Goal: Information Seeking & Learning: Check status

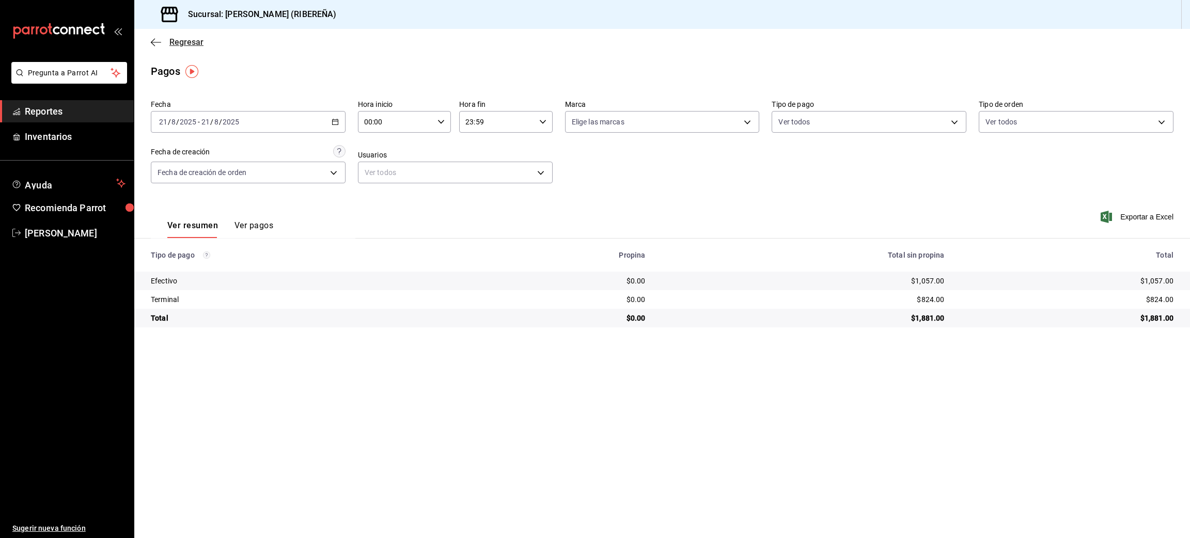
click at [153, 40] on icon "button" at bounding box center [156, 42] width 10 height 9
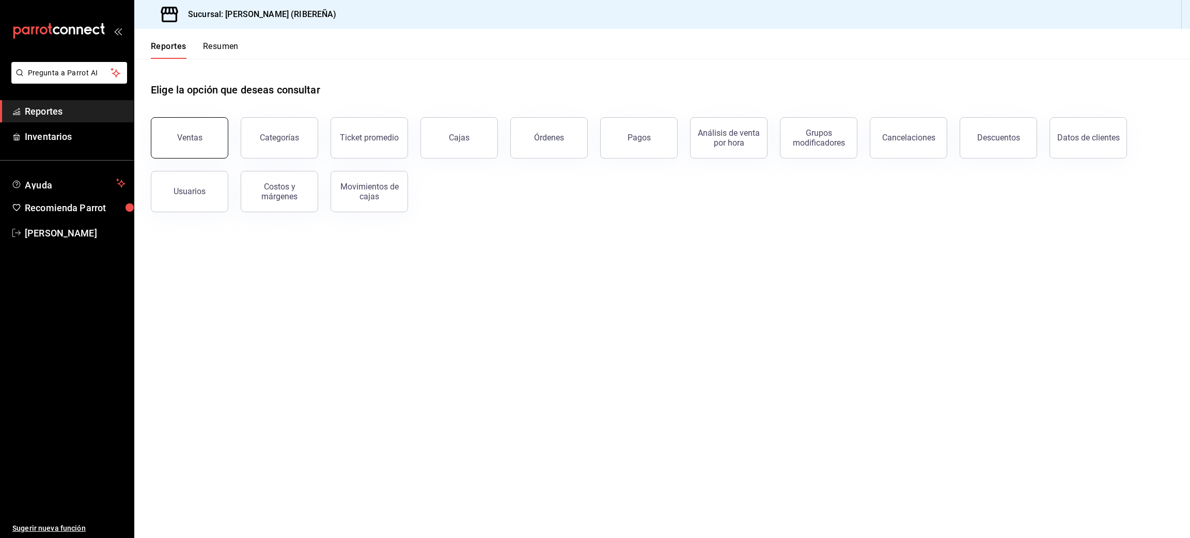
click at [191, 147] on button "Ventas" at bounding box center [189, 137] width 77 height 41
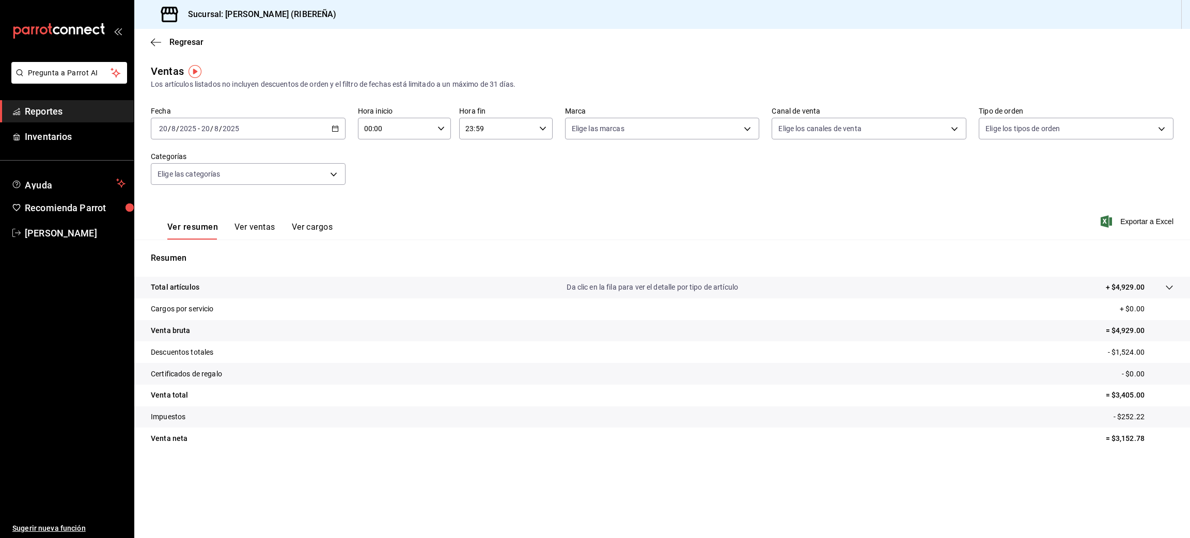
click at [336, 127] on icon "button" at bounding box center [334, 128] width 7 height 7
click at [185, 161] on span "Hoy" at bounding box center [200, 159] width 80 height 11
drag, startPoint x: 339, startPoint y: 125, endPoint x: 246, endPoint y: 131, distance: 92.6
click at [246, 131] on div "[DATE] [DATE] - [DATE] [DATE]" at bounding box center [248, 129] width 195 height 22
click at [222, 256] on span "Rango de fechas" at bounding box center [200, 252] width 80 height 11
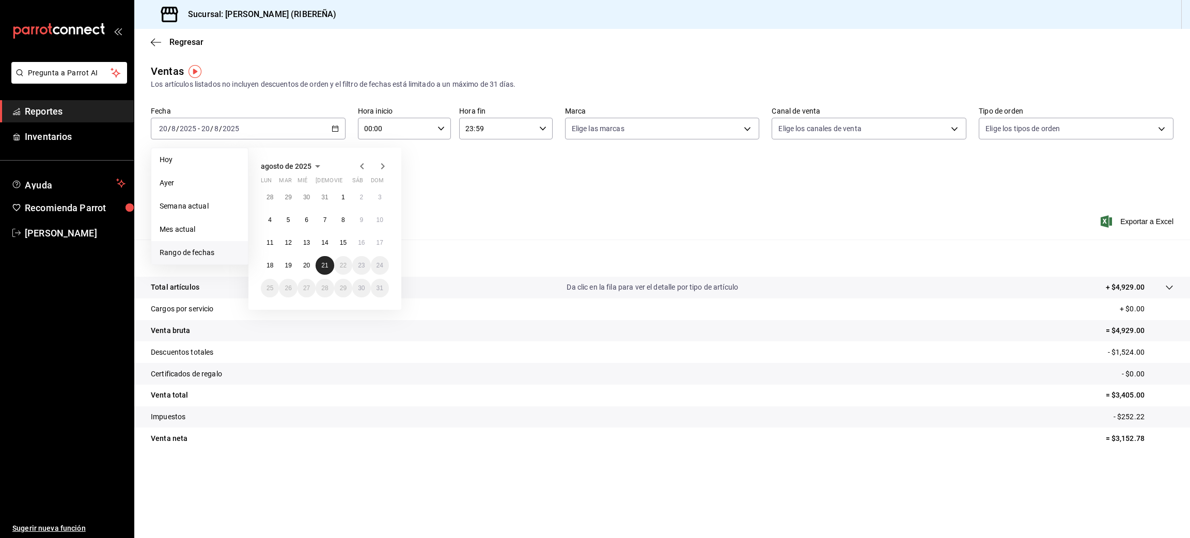
click at [326, 263] on abbr "21" at bounding box center [324, 265] width 7 height 7
click at [327, 264] on abbr "21" at bounding box center [324, 265] width 7 height 7
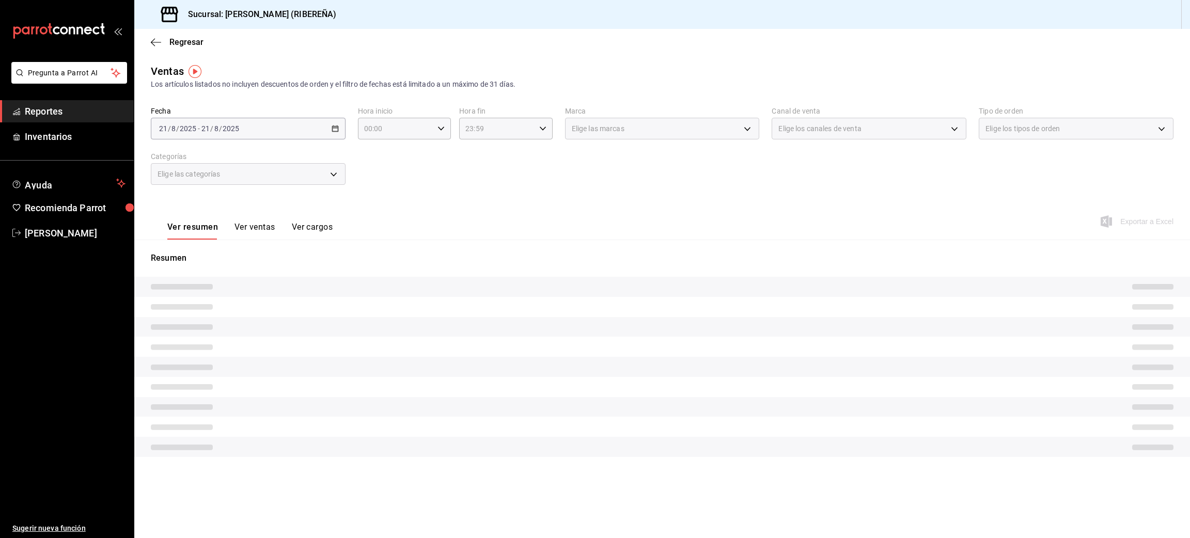
click at [327, 264] on div "Resumen" at bounding box center [661, 360] width 1055 height 217
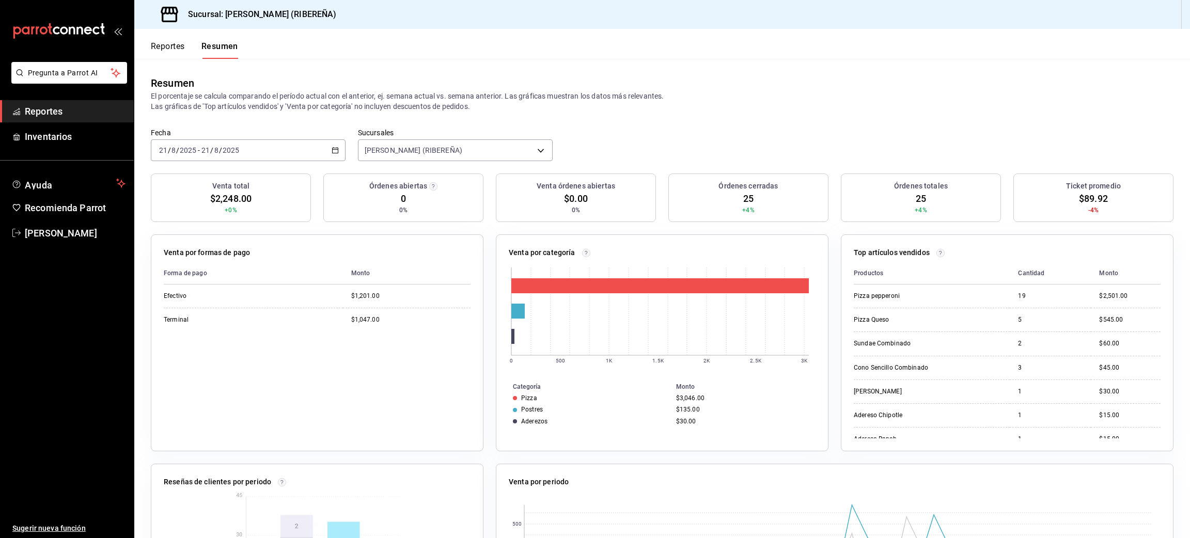
click at [168, 43] on button "Reportes" at bounding box center [168, 50] width 34 height 18
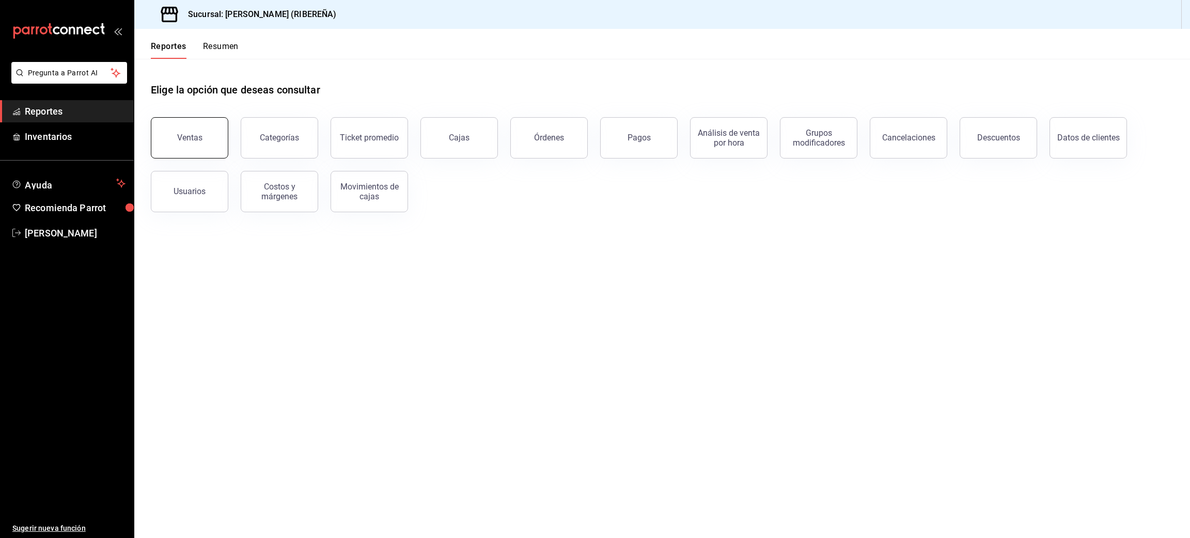
click at [195, 149] on button "Ventas" at bounding box center [189, 137] width 77 height 41
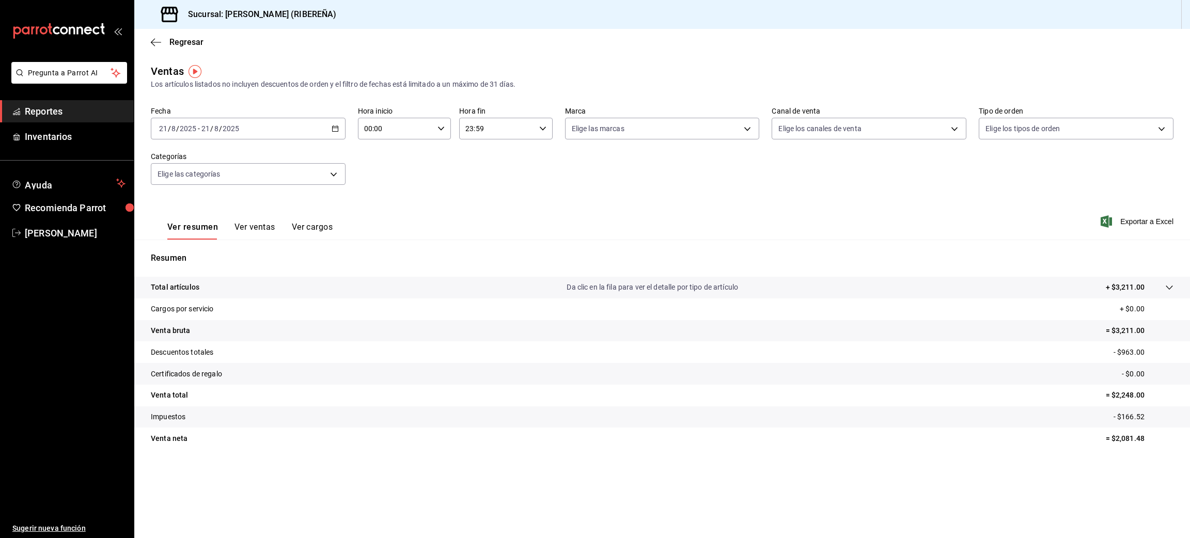
click at [249, 226] on button "Ver ventas" at bounding box center [254, 231] width 41 height 18
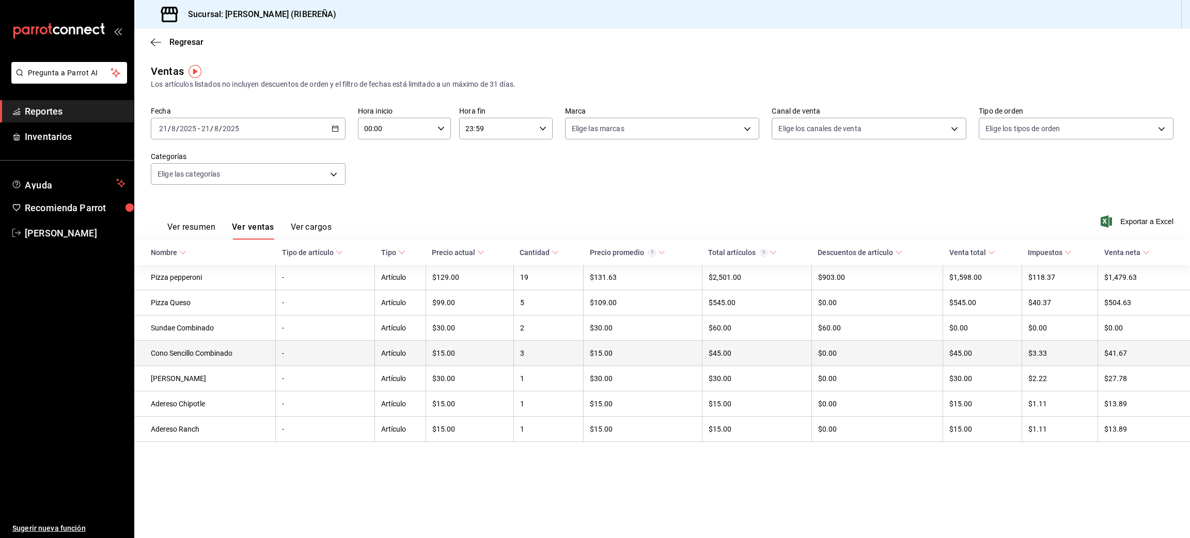
click at [549, 346] on td "3" at bounding box center [548, 353] width 70 height 25
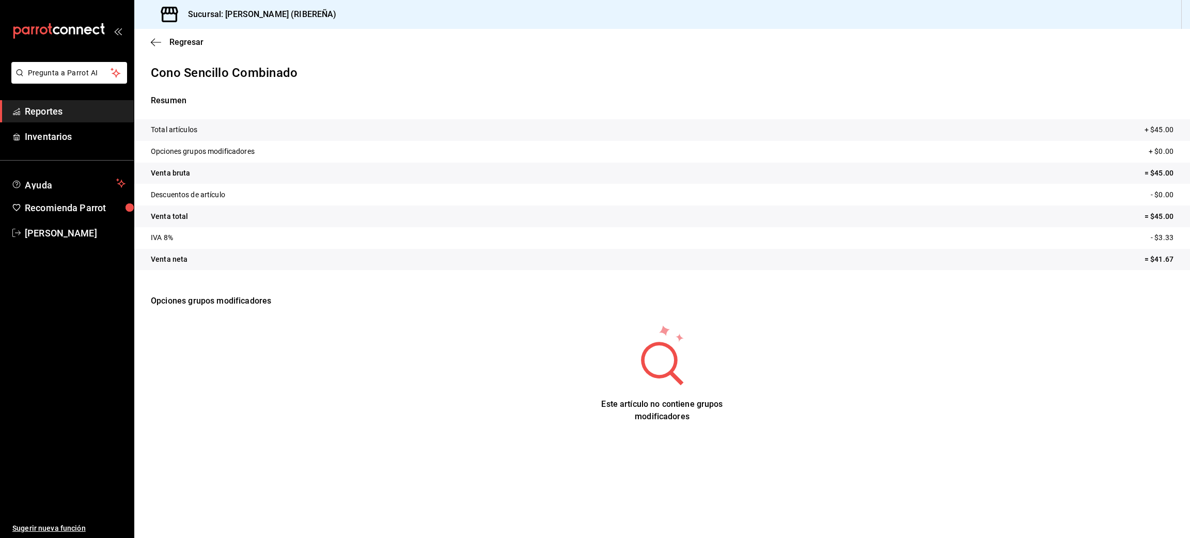
click at [154, 49] on div "Regresar" at bounding box center [661, 42] width 1055 height 26
click at [151, 38] on icon "button" at bounding box center [156, 42] width 10 height 9
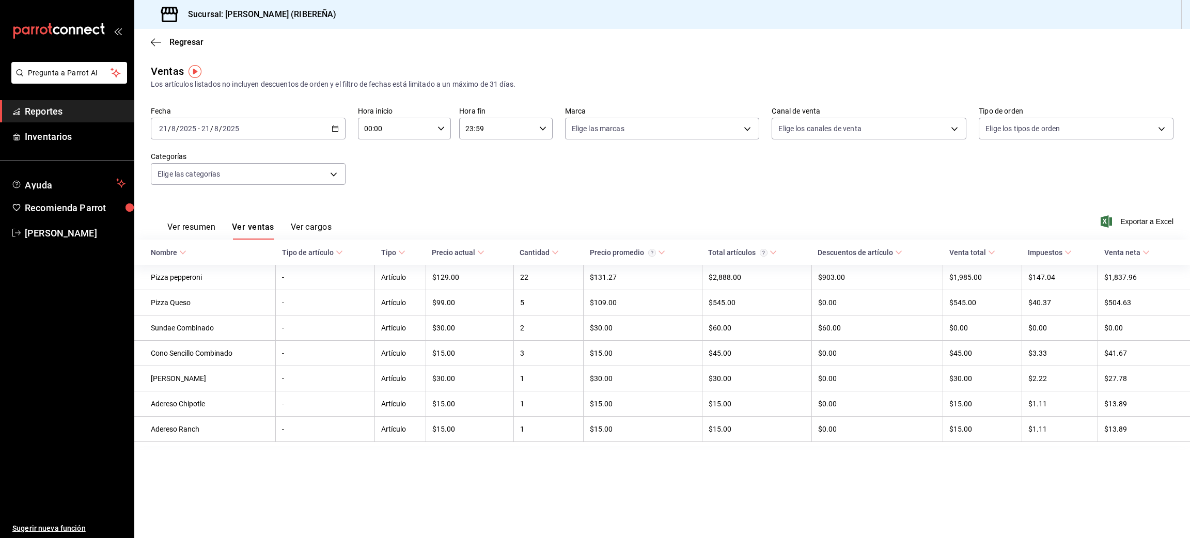
click at [197, 223] on button "Ver resumen" at bounding box center [191, 231] width 48 height 18
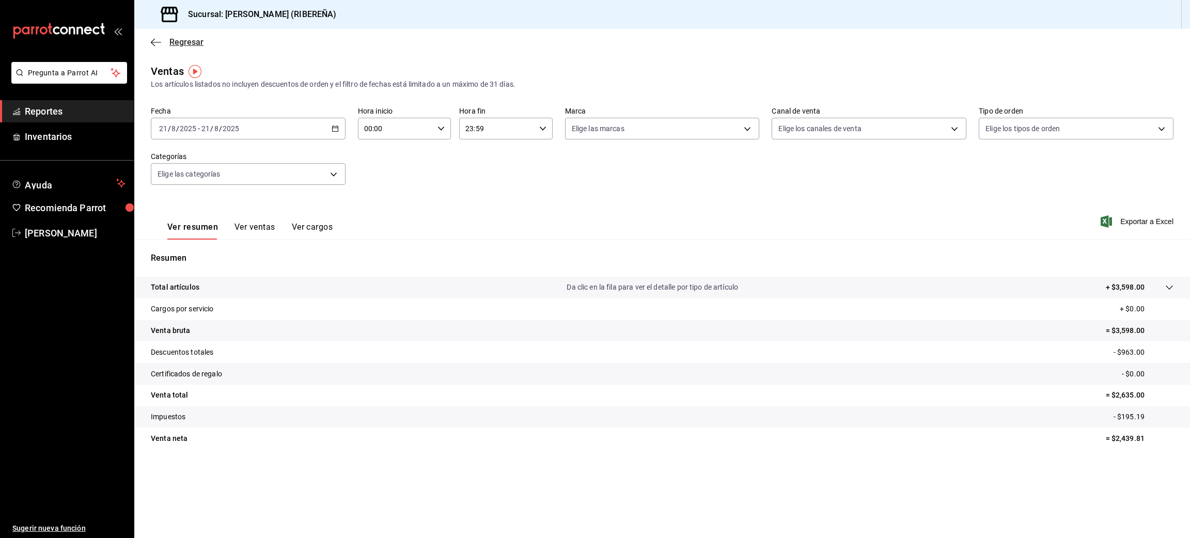
click at [151, 46] on span "Regresar" at bounding box center [177, 42] width 53 height 10
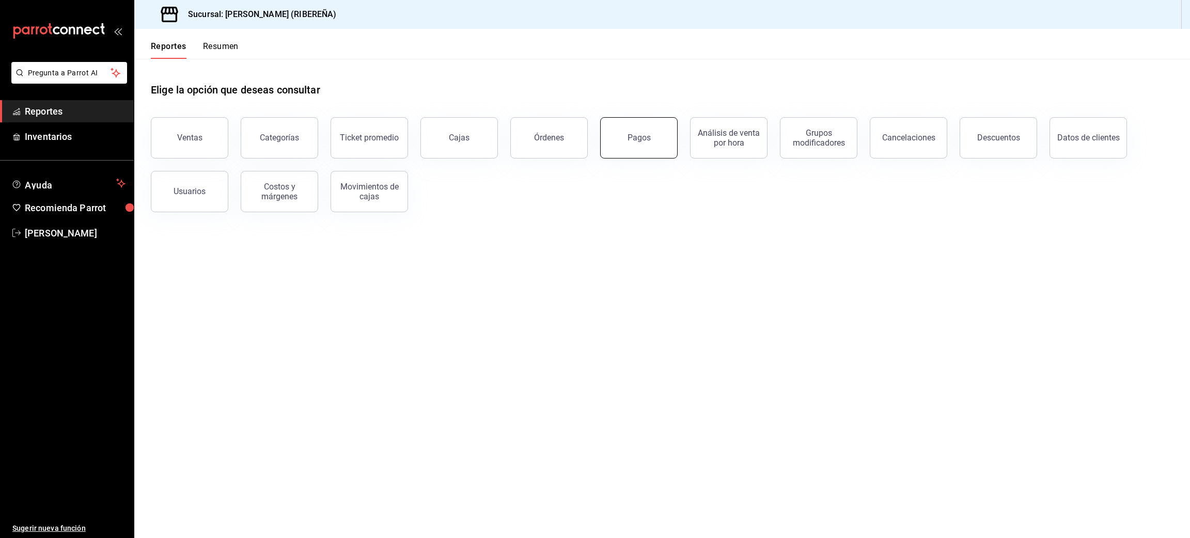
click at [630, 148] on button "Pagos" at bounding box center [638, 137] width 77 height 41
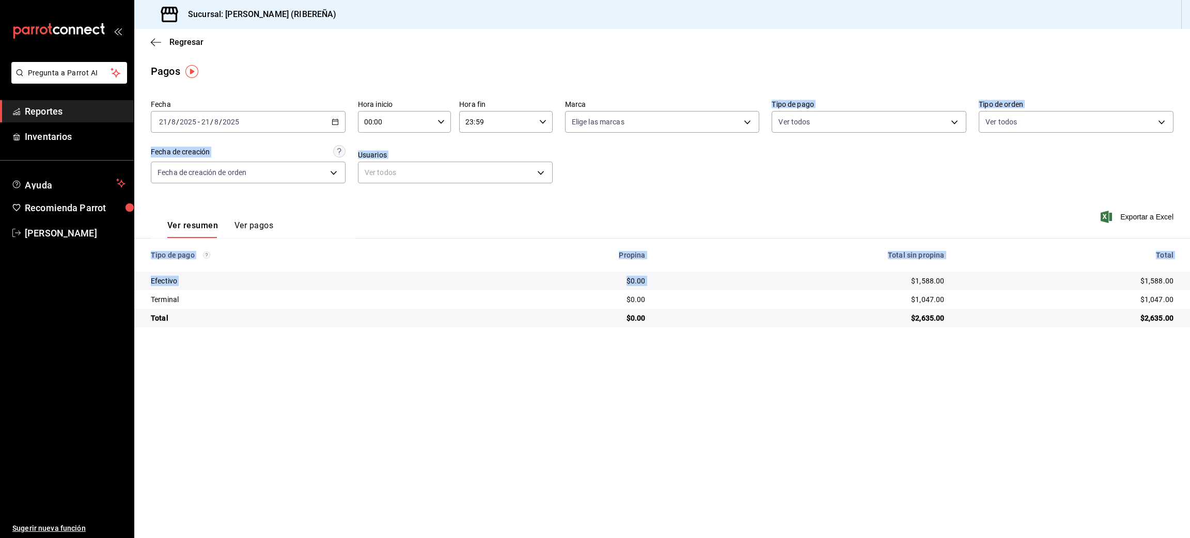
drag, startPoint x: 630, startPoint y: 148, endPoint x: 801, endPoint y: 313, distance: 237.7
click at [801, 313] on div "Fecha 2025-08-21 21 / 8 / 2025 - 2025-08-21 21 / 8 / 2025 Hora inicio 00:00 Hor…" at bounding box center [661, 212] width 1055 height 232
click at [774, 427] on main "Regresar Pagos Fecha 2025-08-21 21 / 8 / 2025 - 2025-08-21 21 / 8 / 2025 Hora i…" at bounding box center [661, 283] width 1055 height 509
click at [156, 40] on icon "button" at bounding box center [156, 42] width 10 height 9
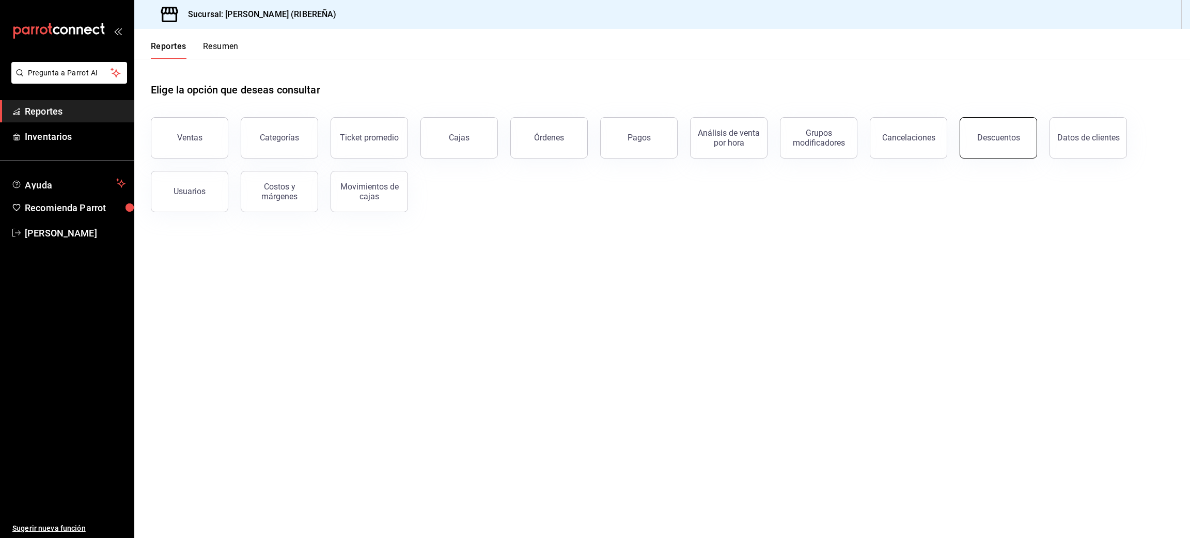
click at [1006, 136] on div "Descuentos" at bounding box center [998, 138] width 43 height 10
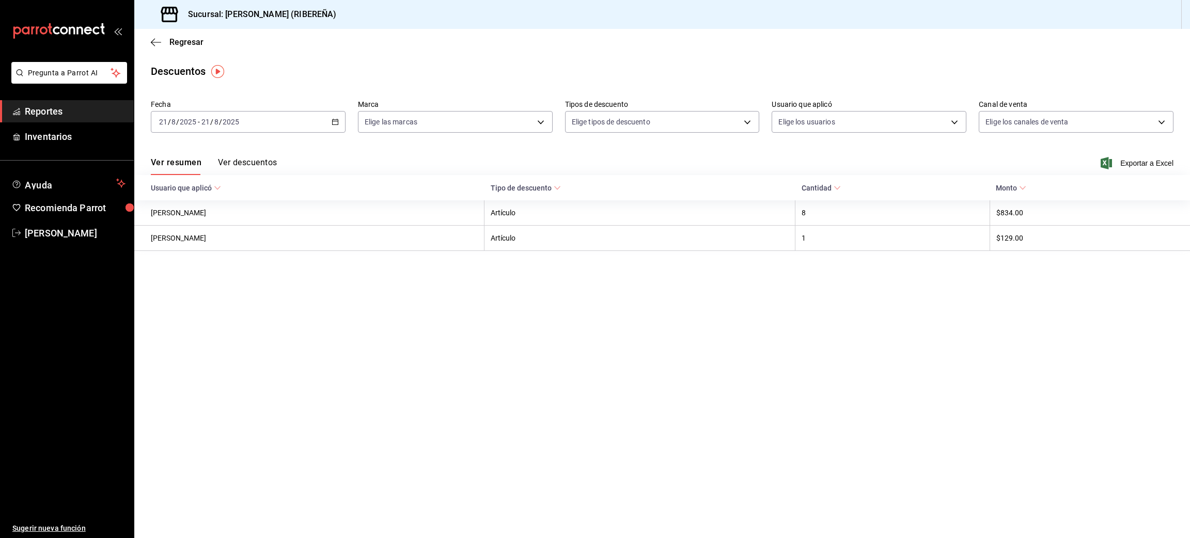
click at [244, 160] on button "Ver descuentos" at bounding box center [247, 166] width 59 height 18
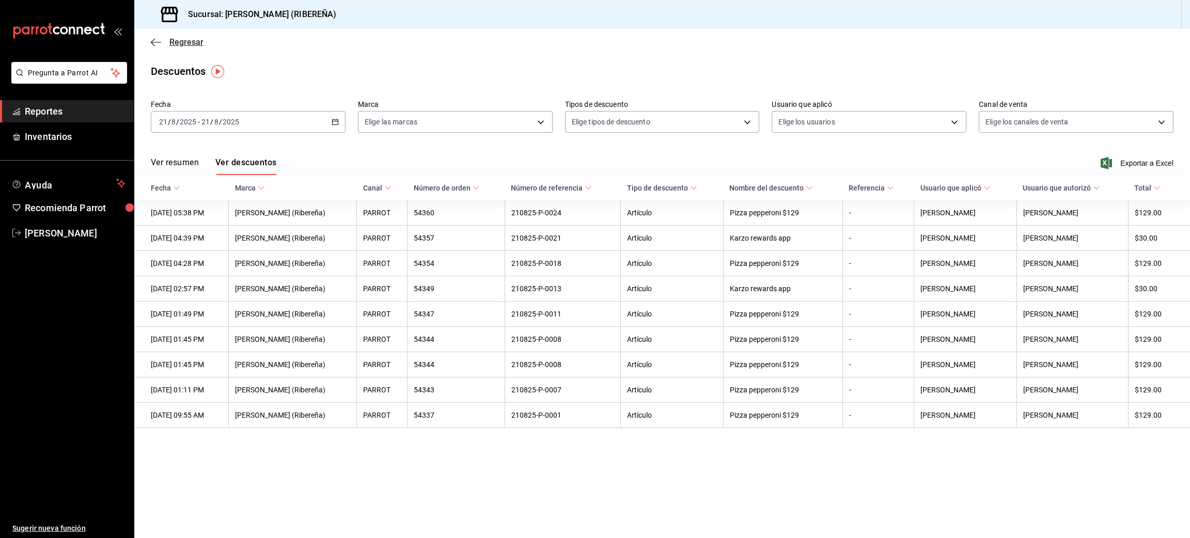
click at [153, 42] on icon "button" at bounding box center [156, 42] width 10 height 1
